Goal: Find specific page/section: Find specific page/section

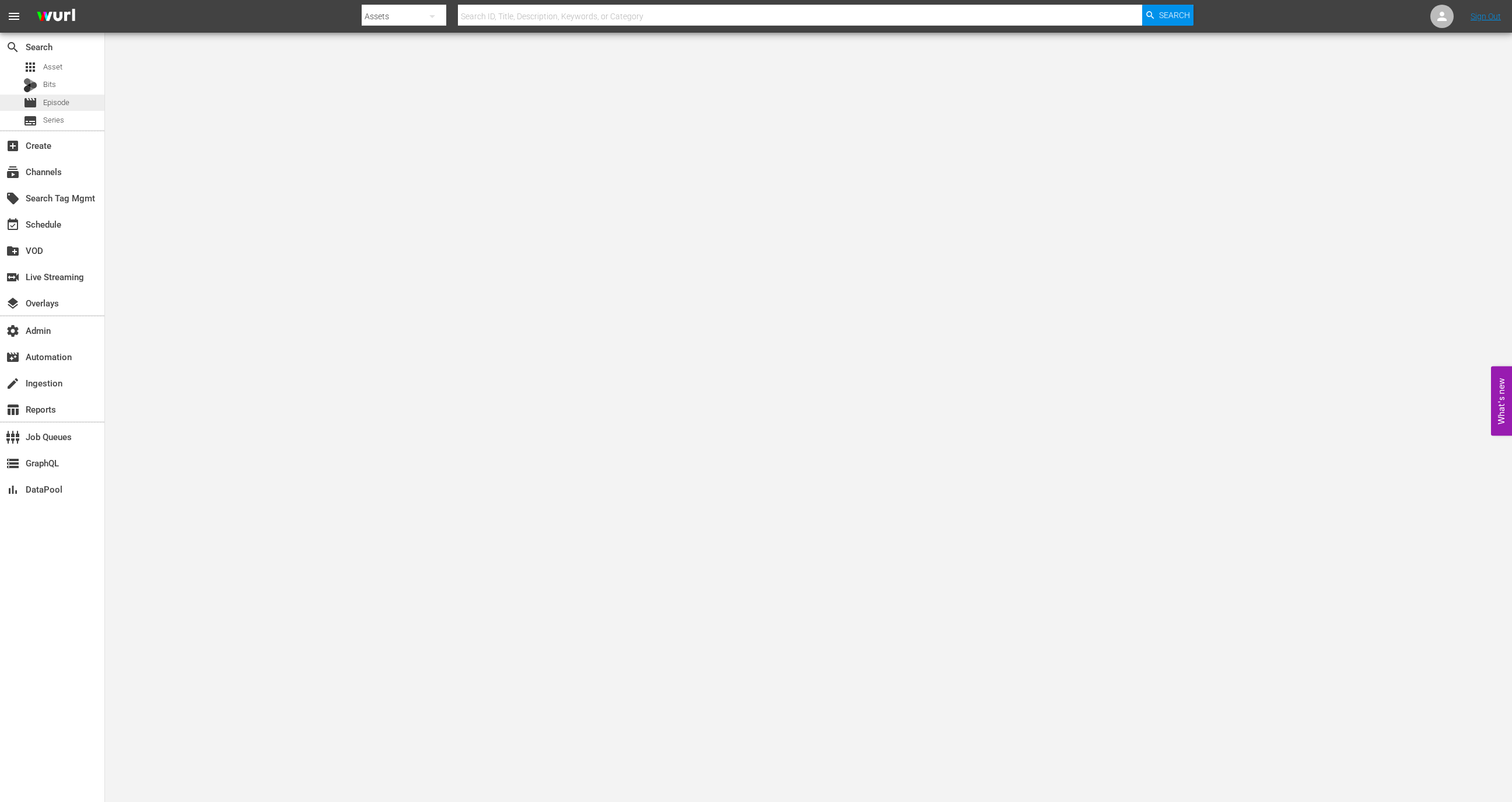
click at [75, 103] on div "movie Episode" at bounding box center [52, 103] width 104 height 16
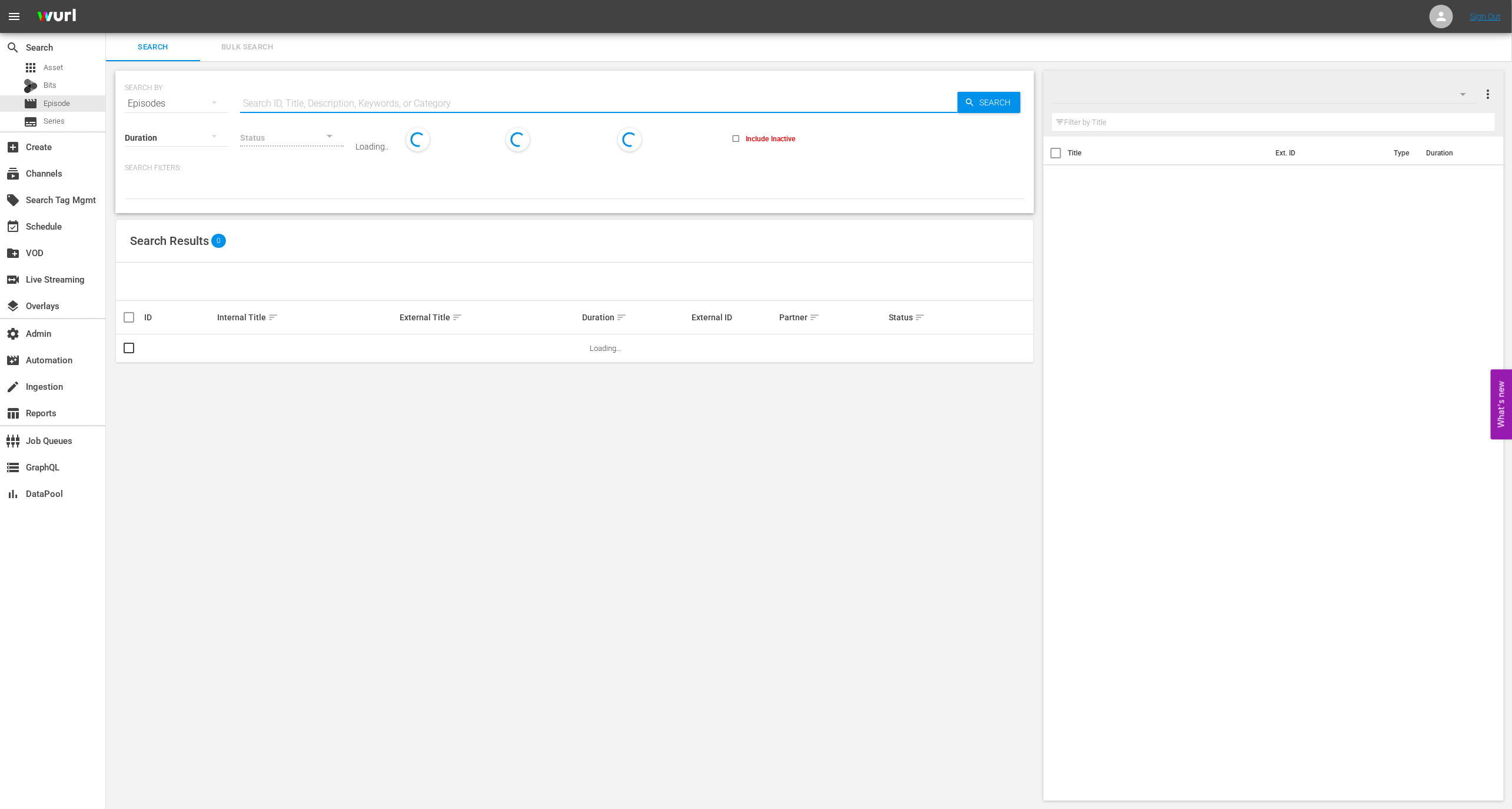
click at [317, 100] on input "text" at bounding box center [598, 104] width 717 height 28
paste input "56777576"
type input "56777576"
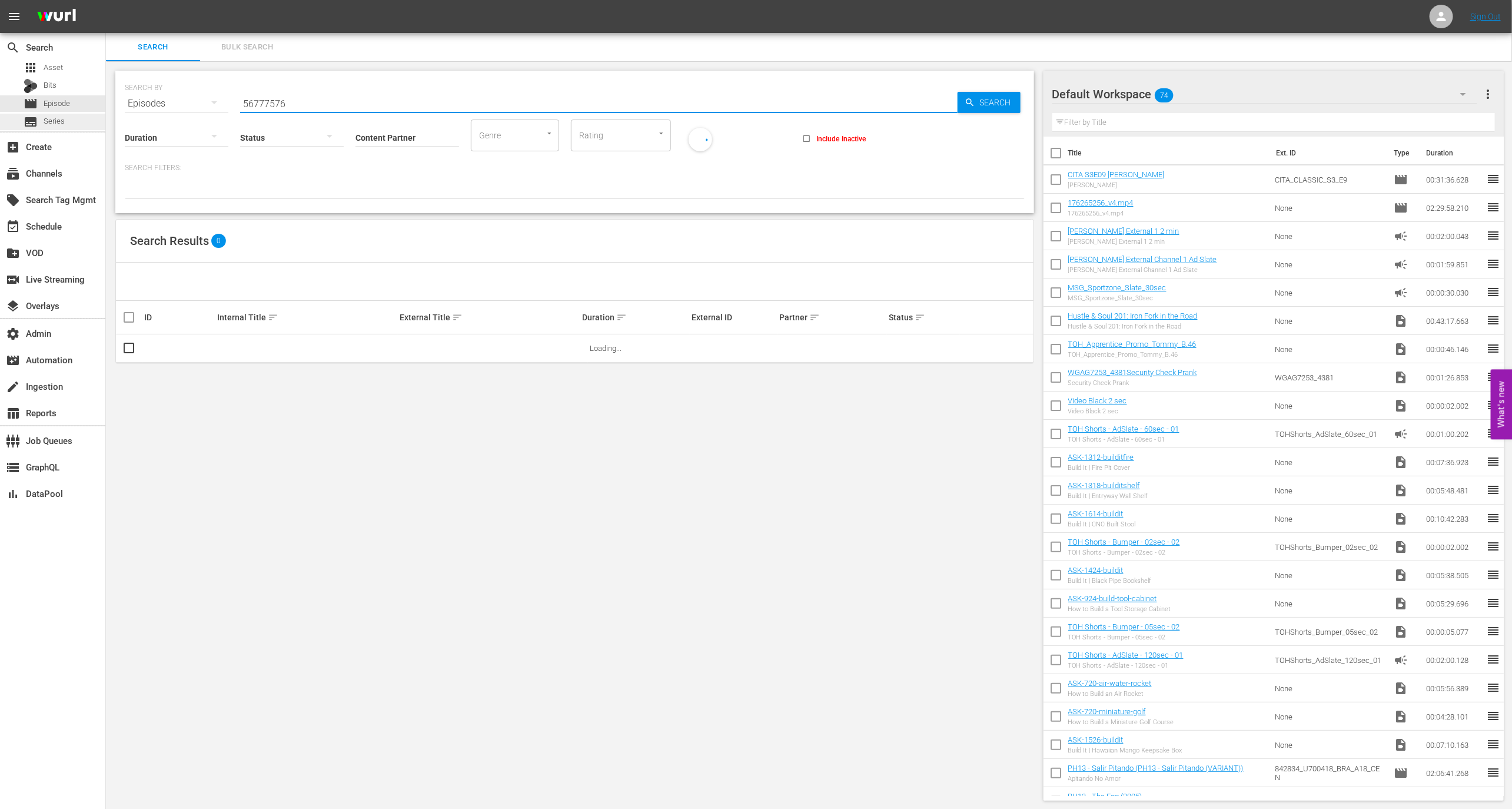
click at [72, 120] on div "subtitles Series" at bounding box center [53, 122] width 105 height 17
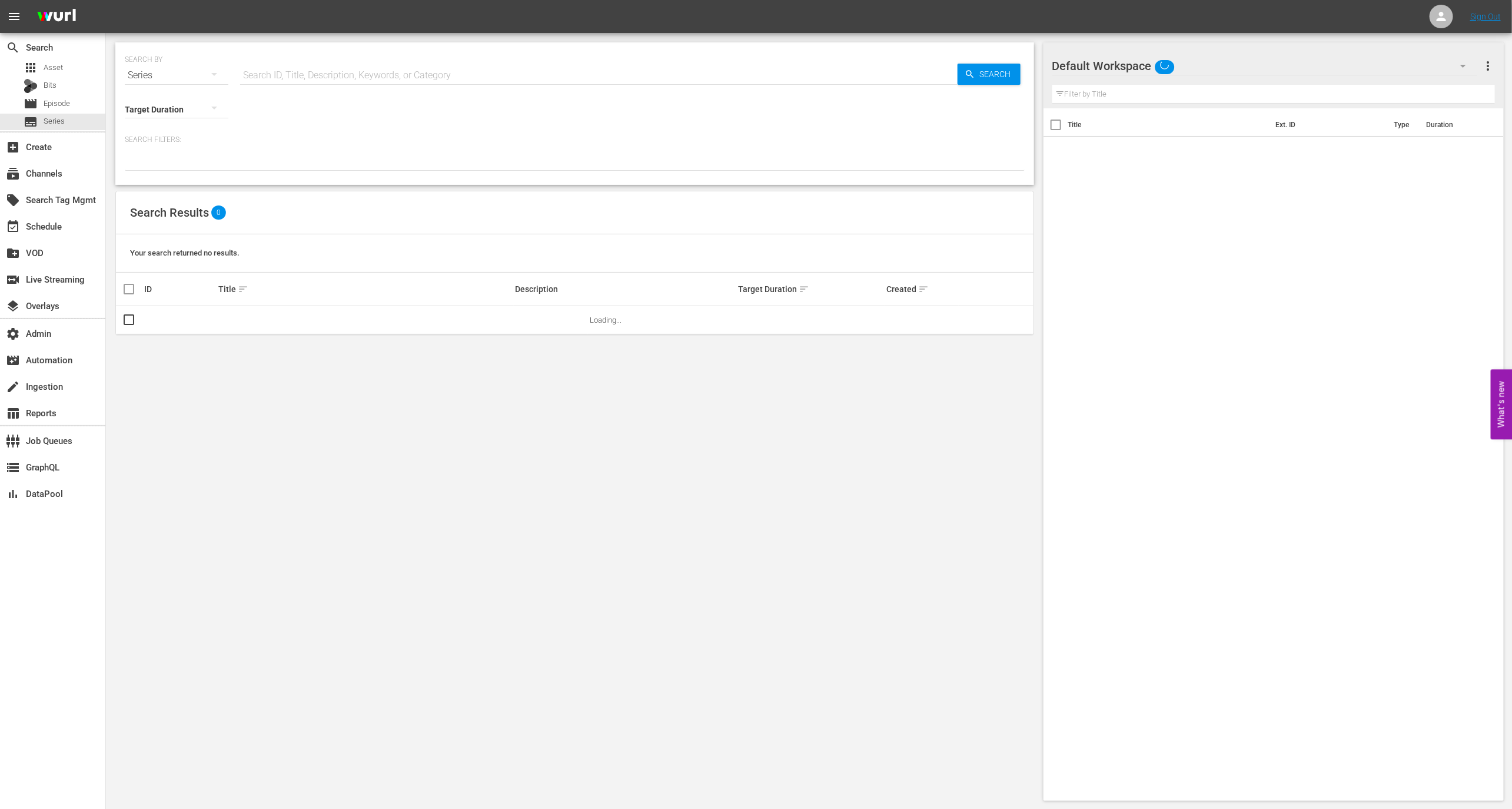
click at [330, 76] on input "text" at bounding box center [598, 75] width 717 height 28
paste input "56777576"
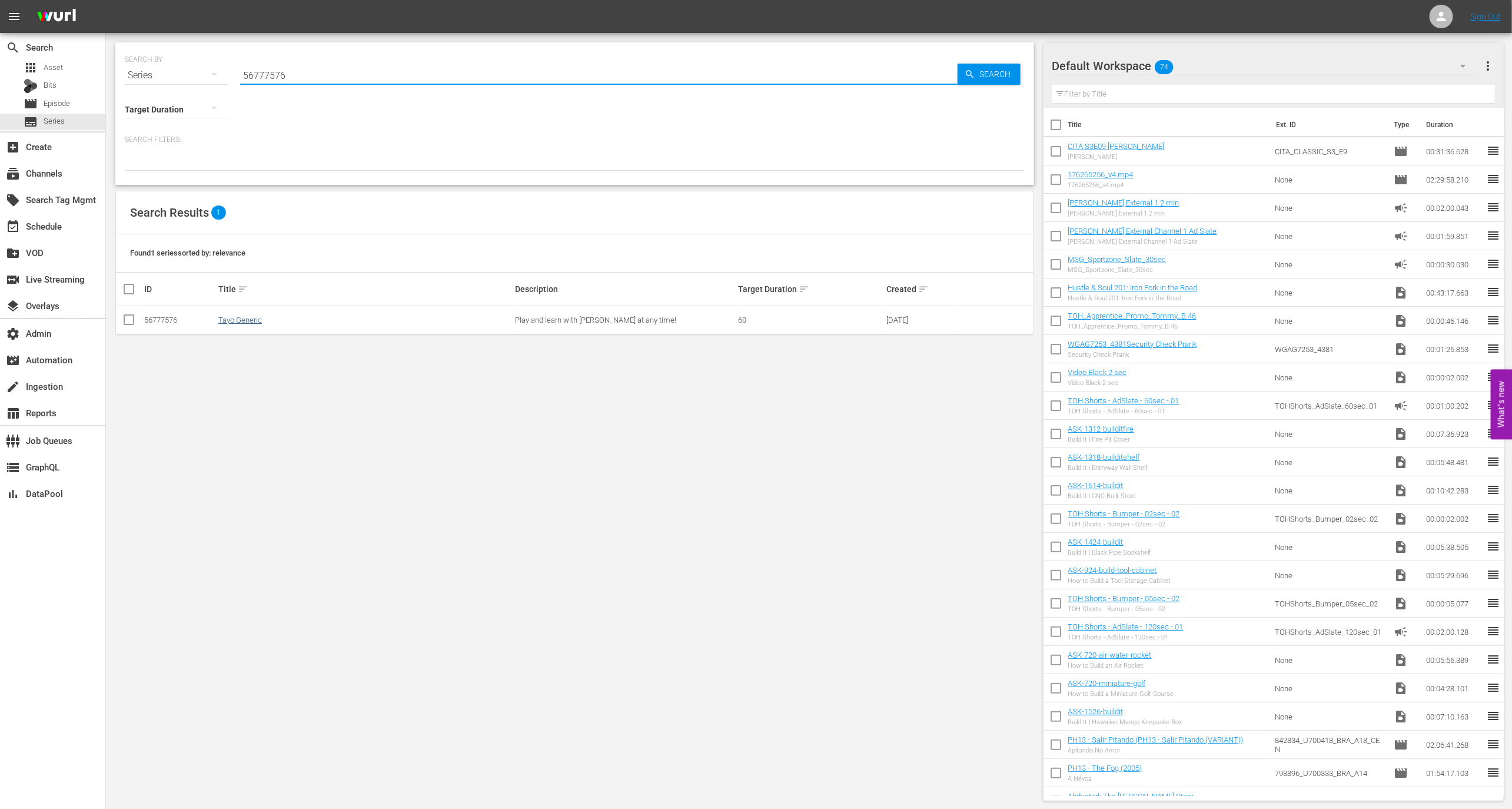
type input "56777576"
click at [252, 321] on link "Tayo Generic" at bounding box center [240, 320] width 44 height 9
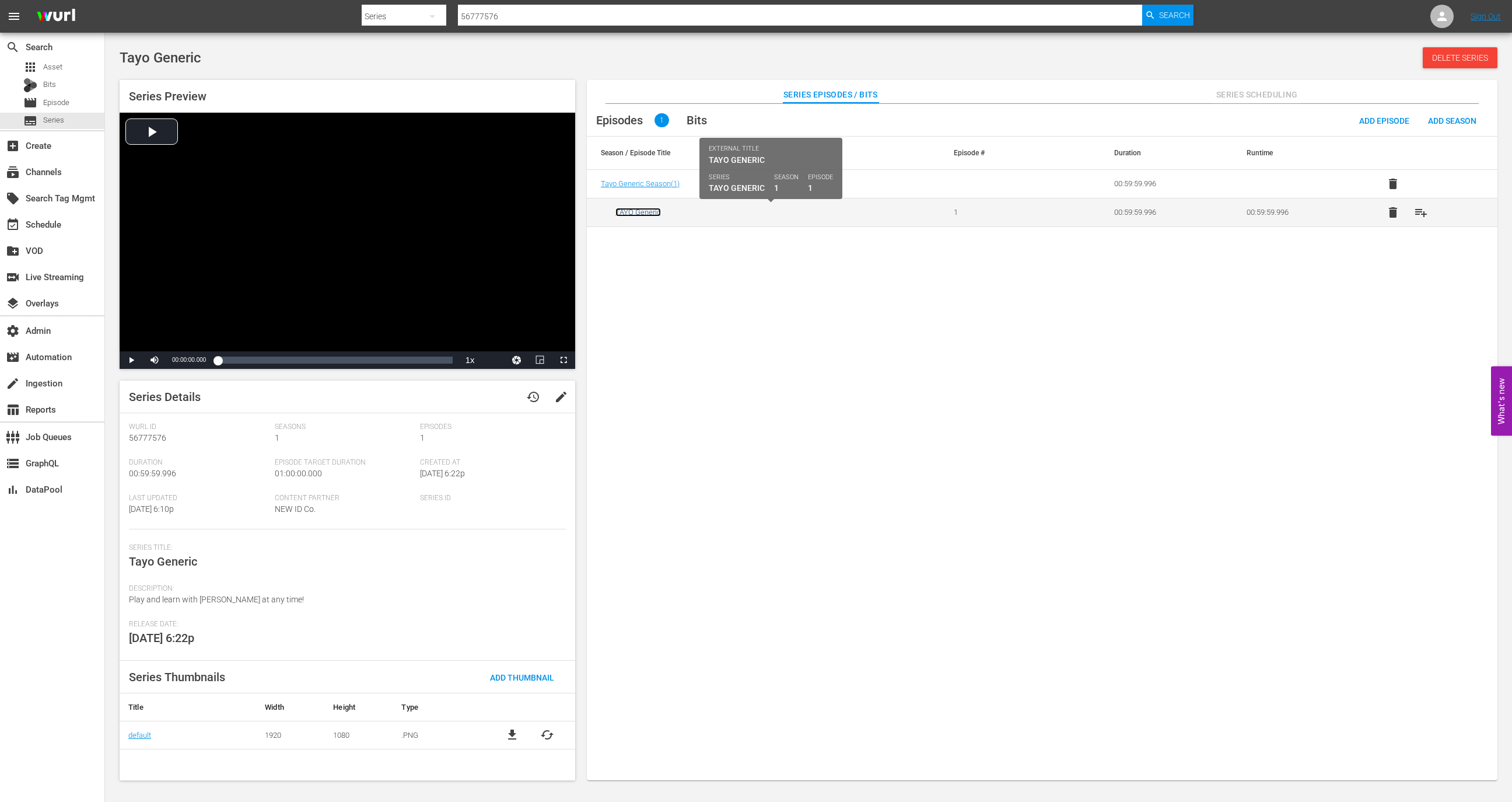
click at [647, 213] on link "TAYO Generic" at bounding box center [638, 212] width 46 height 9
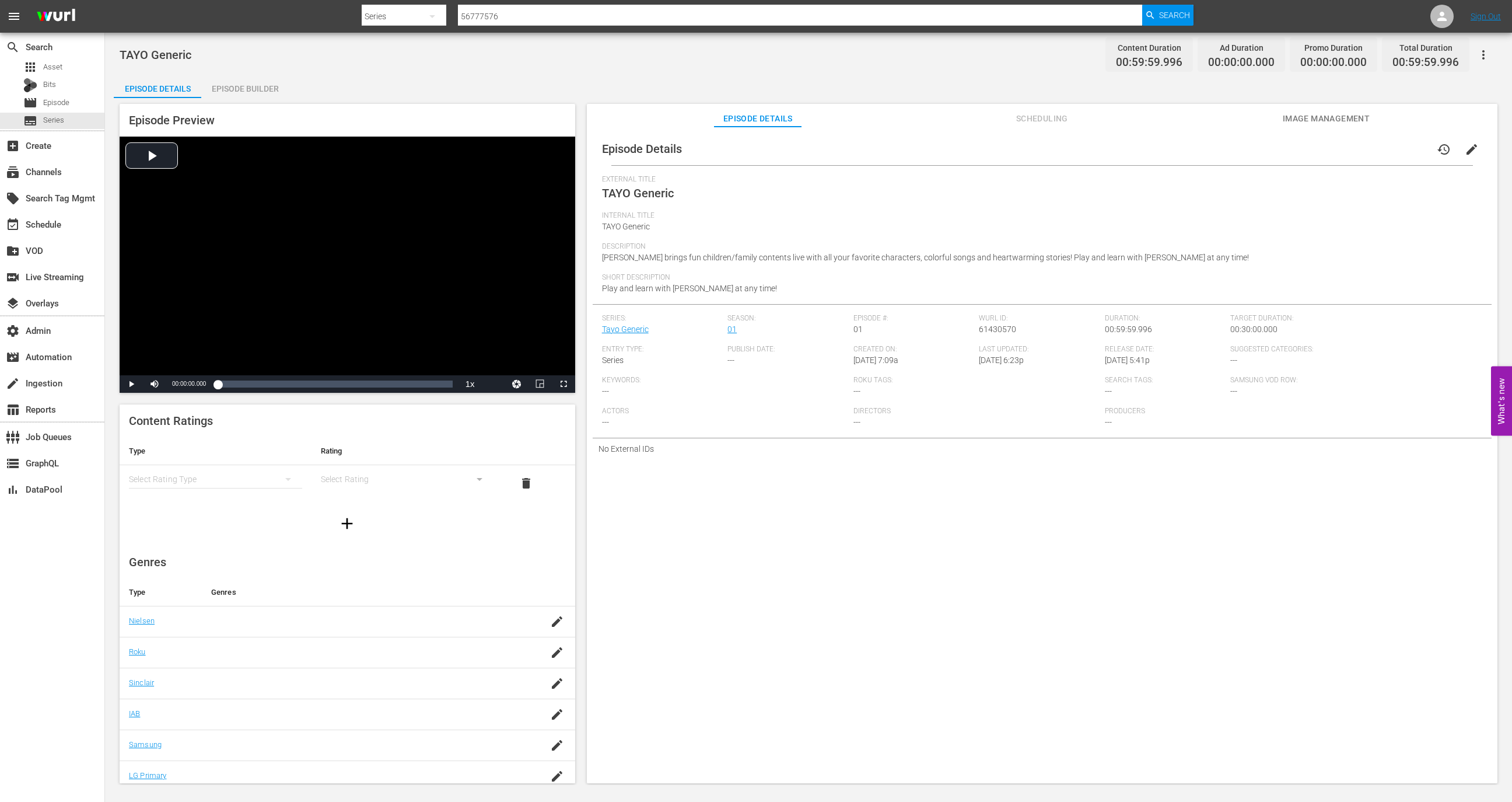
click at [1336, 112] on span "Image Management" at bounding box center [1325, 119] width 87 height 15
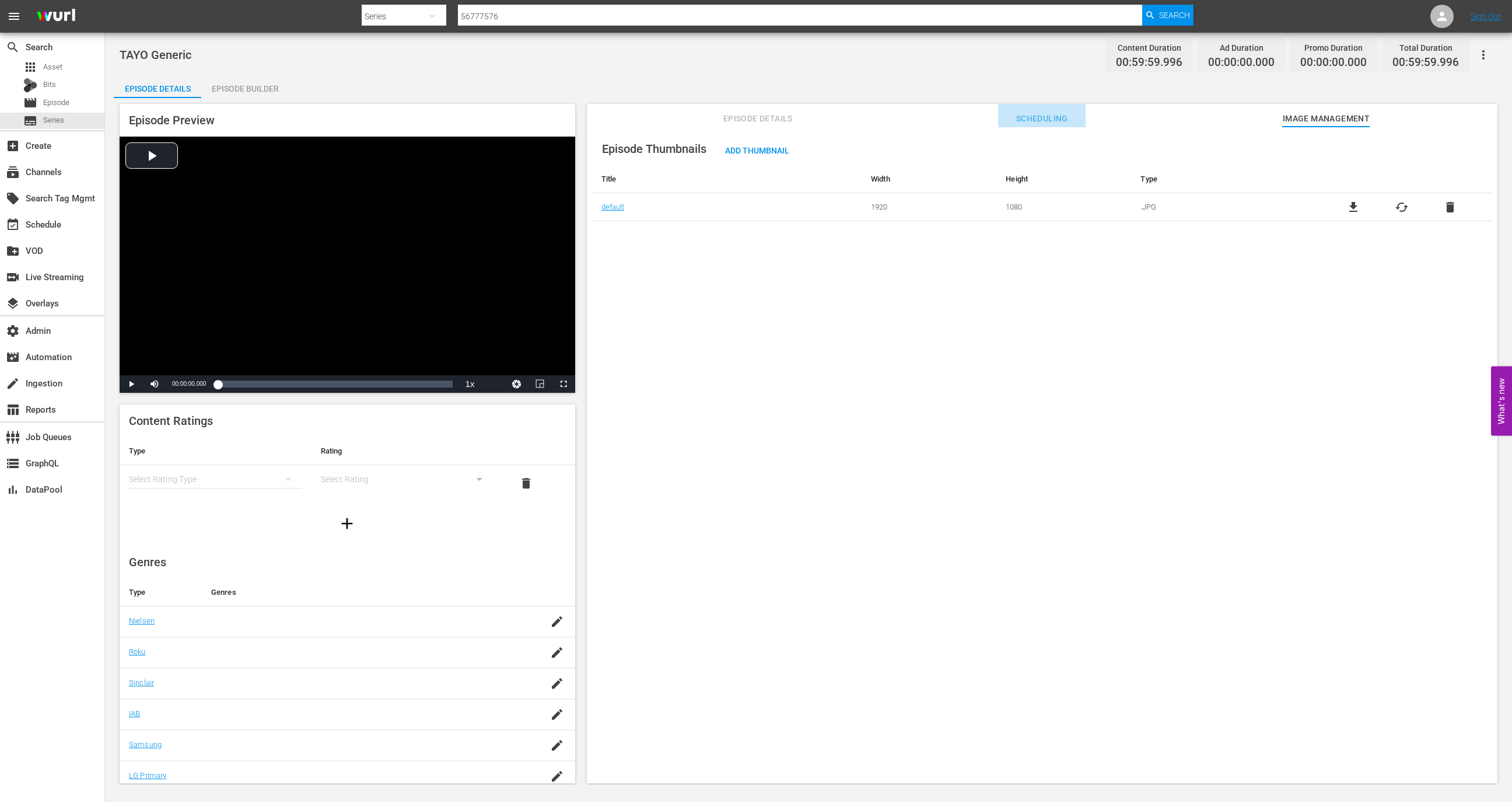
click at [1023, 108] on button "Scheduling" at bounding box center [1041, 116] width 87 height 23
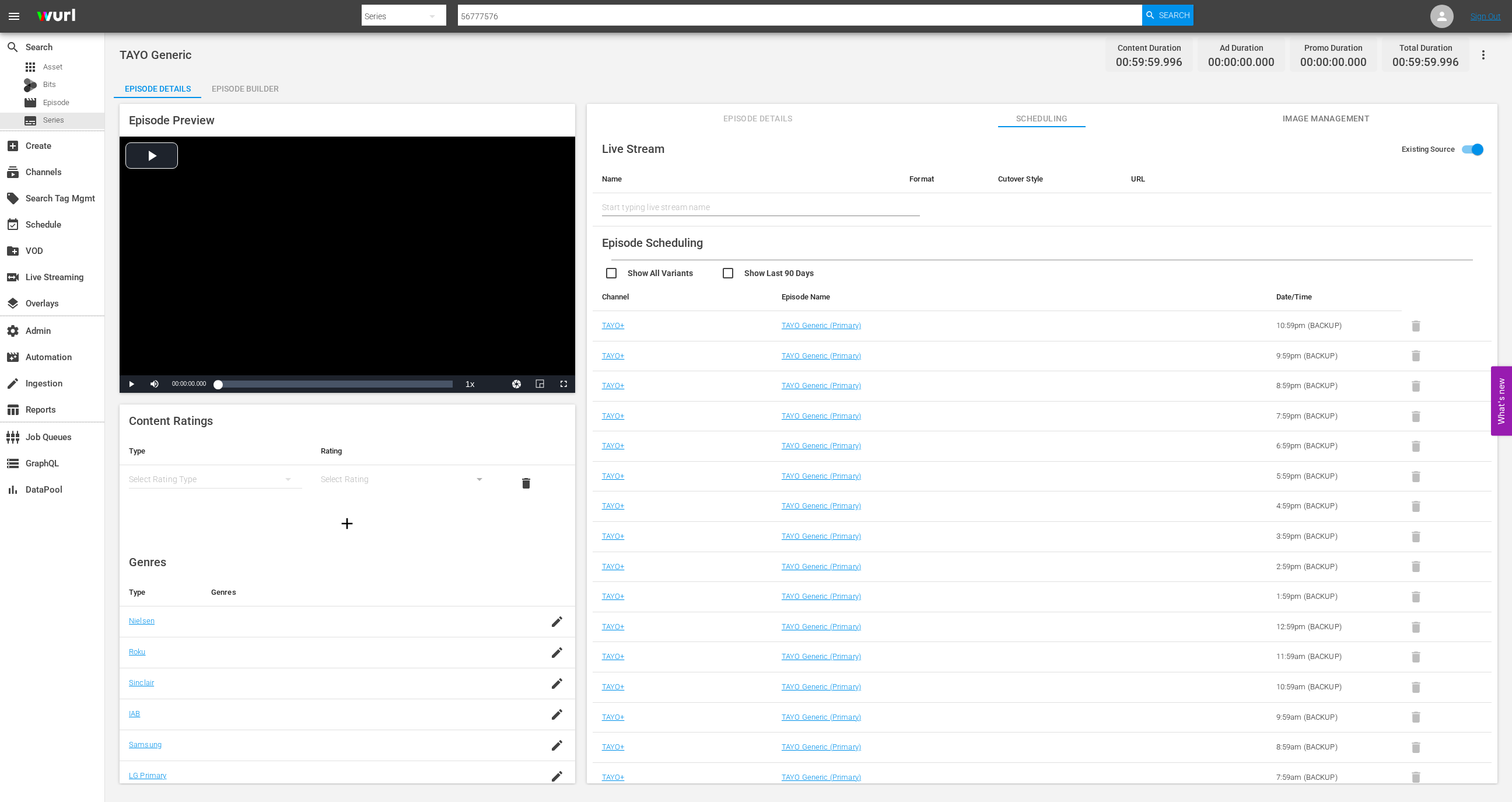
click at [739, 107] on button "Episode Details" at bounding box center [757, 116] width 87 height 23
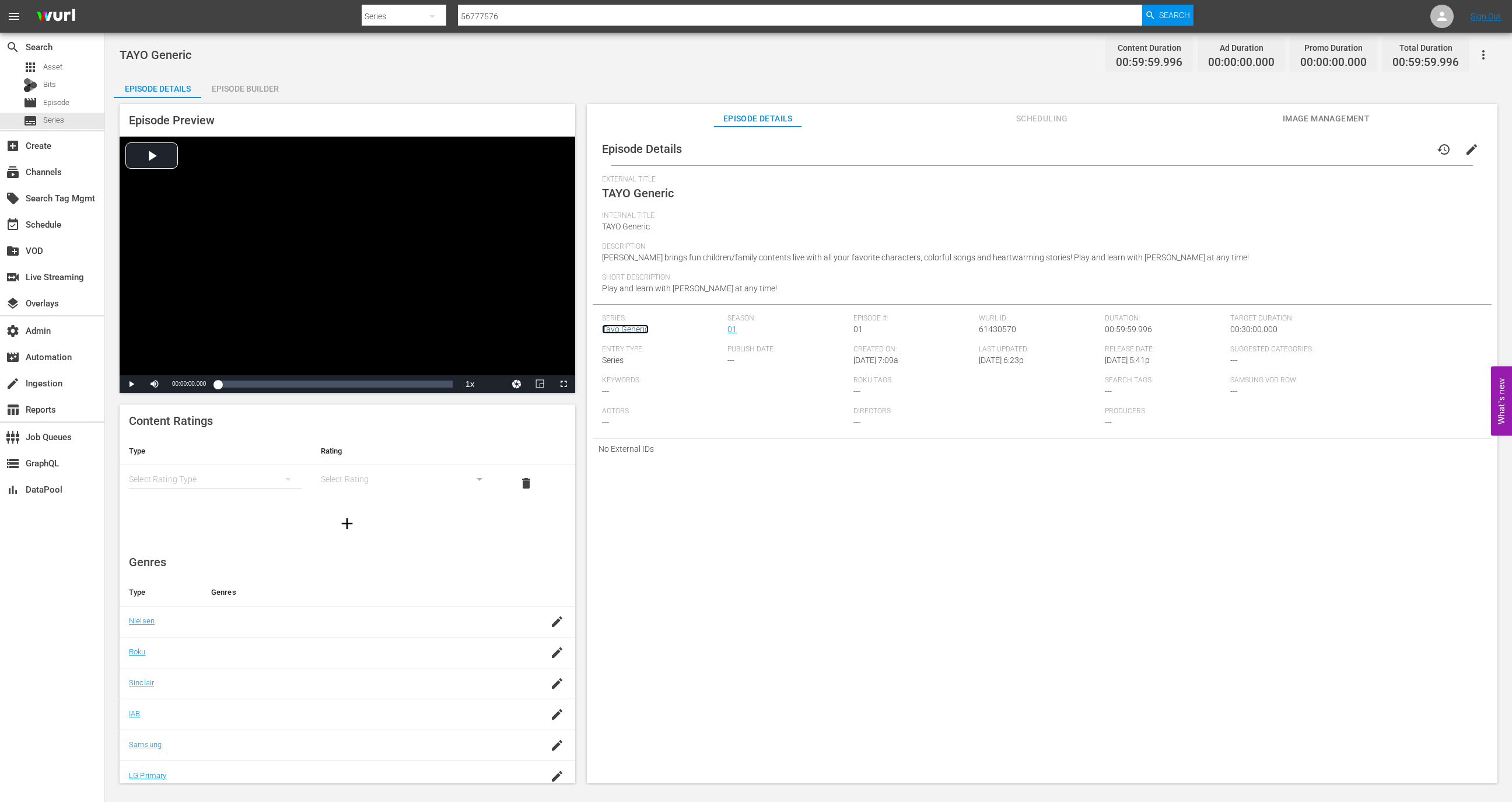
click at [642, 329] on link "Tayo Generic" at bounding box center [626, 329] width 47 height 9
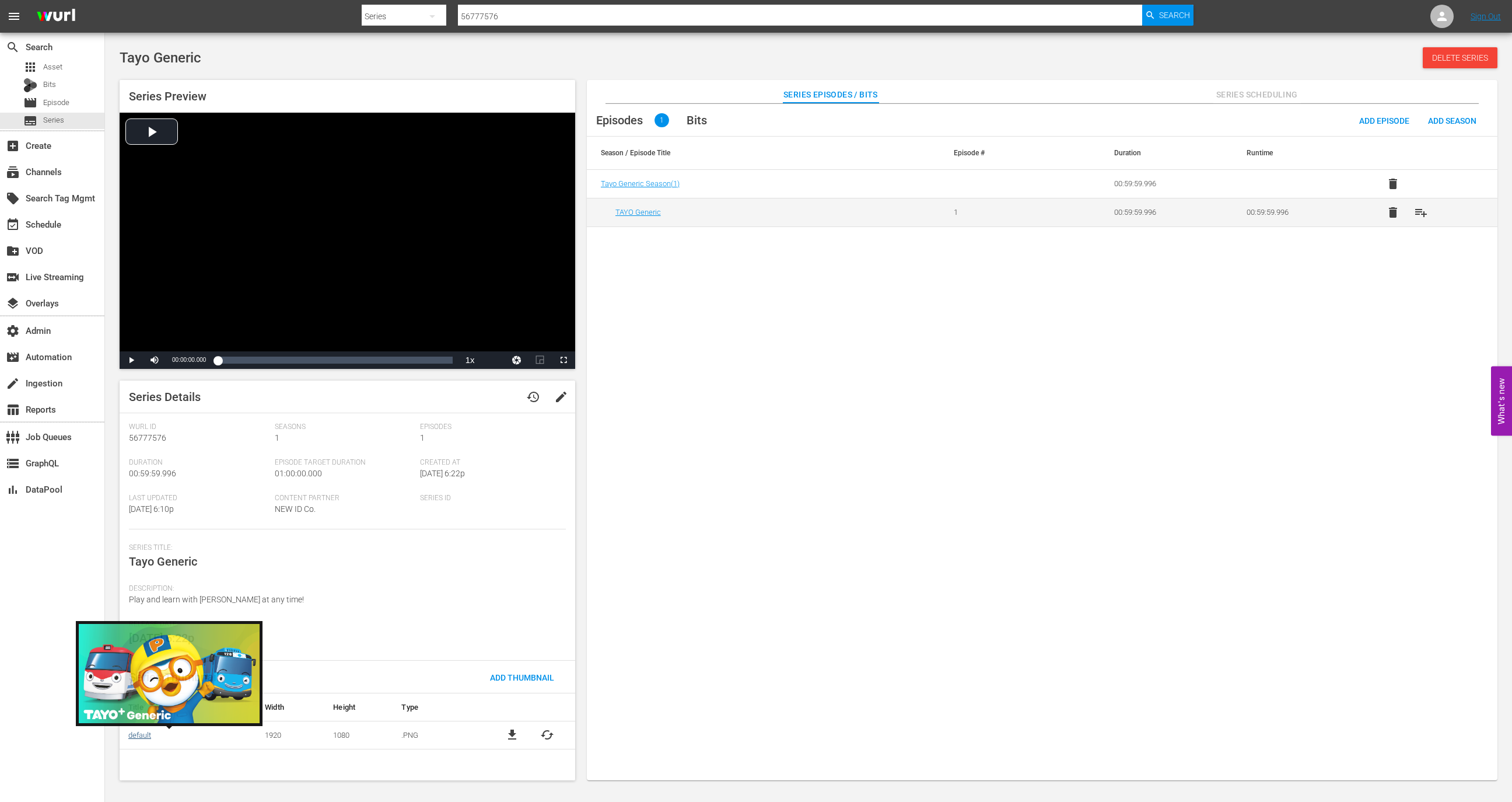
click at [140, 730] on link "default" at bounding box center [140, 734] width 23 height 9
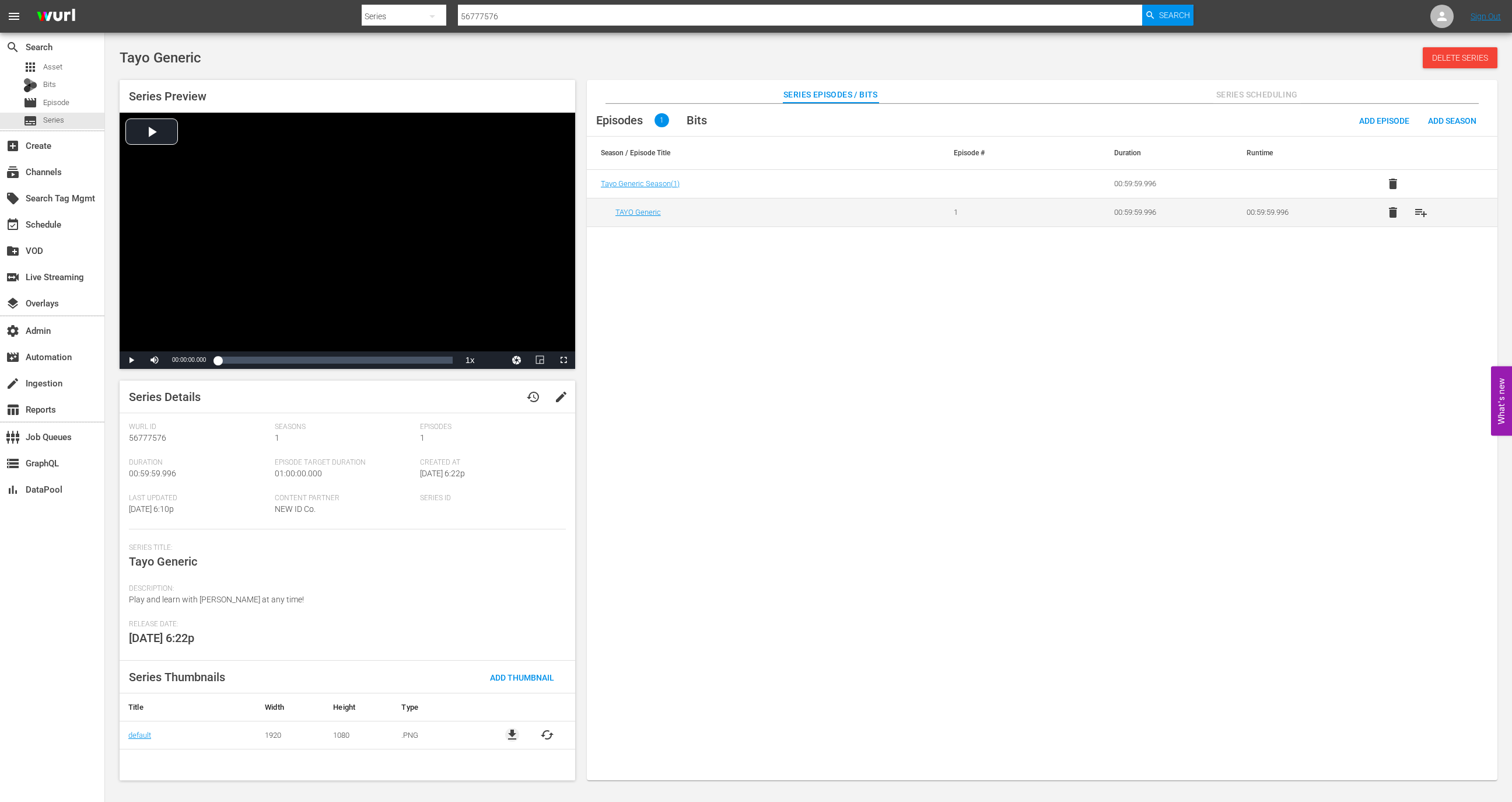
click at [510, 733] on span "file_download" at bounding box center [512, 734] width 14 height 14
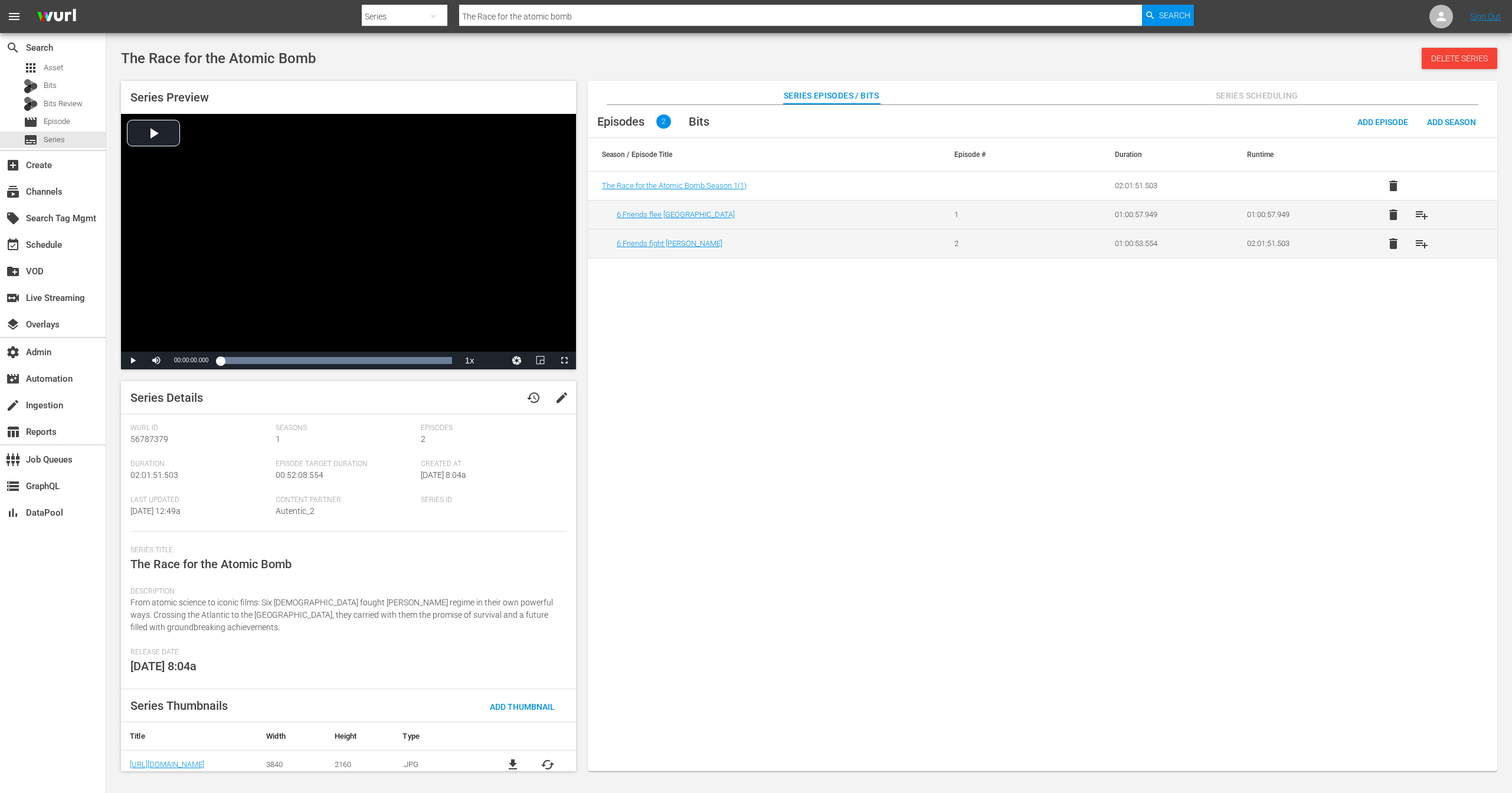
scroll to position [7, 0]
